Goal: Go to known website: Access a specific website the user already knows

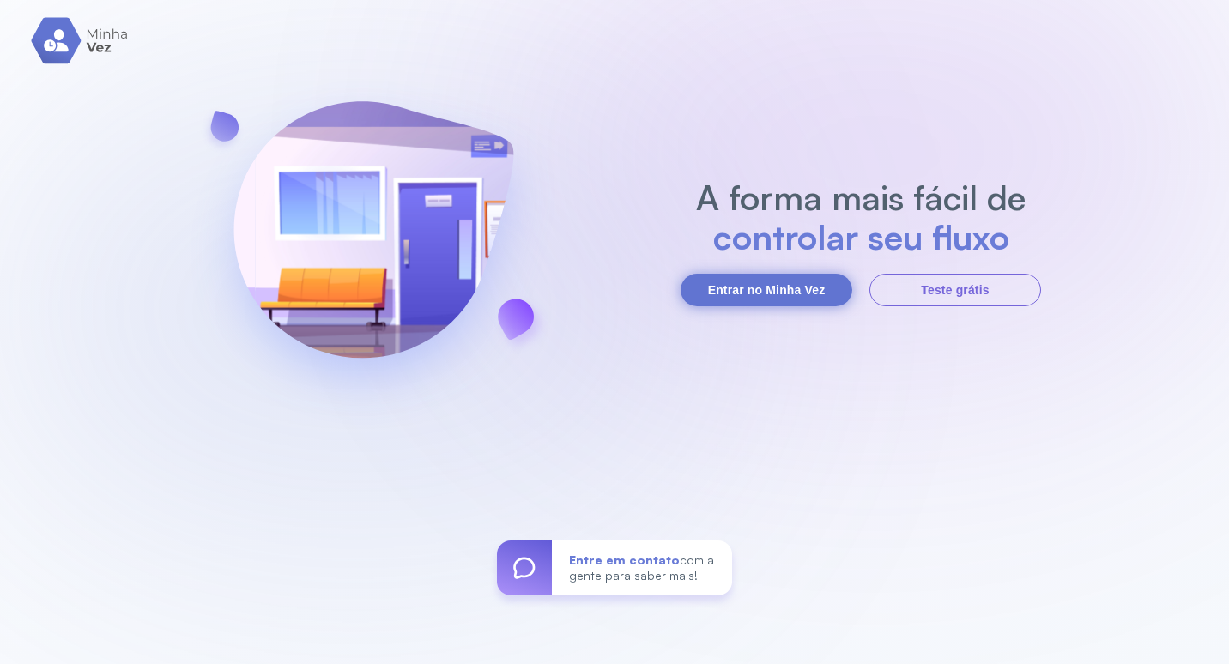
drag, startPoint x: 743, startPoint y: 317, endPoint x: 748, endPoint y: 290, distance: 27.0
click at [743, 312] on div "A forma mais fácil de controlar seu fluxo Entrar no Minha Vez Teste grátis Entr…" at bounding box center [614, 332] width 1229 height 664
click at [748, 290] on button "Entrar no Minha Vez" at bounding box center [767, 290] width 172 height 33
click at [713, 288] on button "Entrar no Minha Vez" at bounding box center [767, 290] width 172 height 33
